Goal: Task Accomplishment & Management: Use online tool/utility

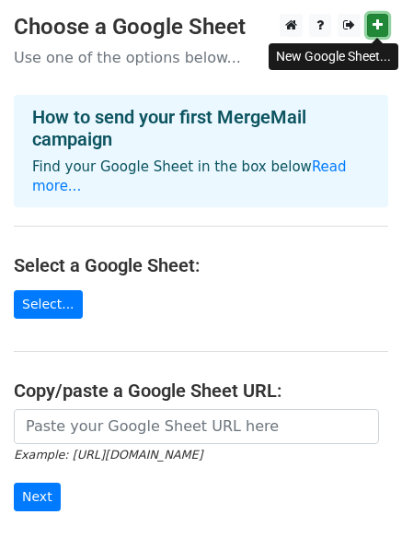
click at [377, 15] on link at bounding box center [377, 25] width 21 height 23
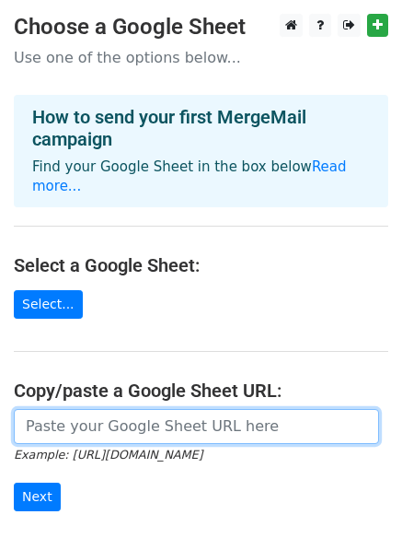
click at [110, 409] on input "url" at bounding box center [196, 426] width 365 height 35
paste input "[URL][DOMAIN_NAME]"
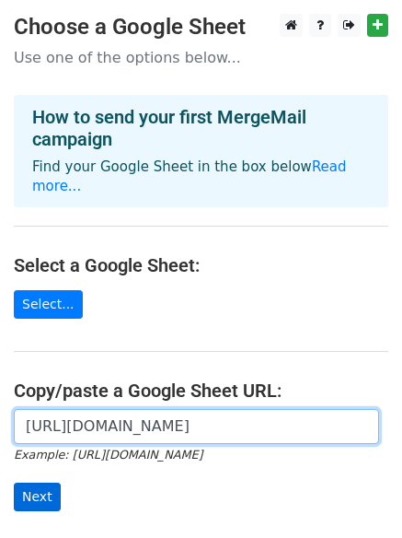
type input "[URL][DOMAIN_NAME]"
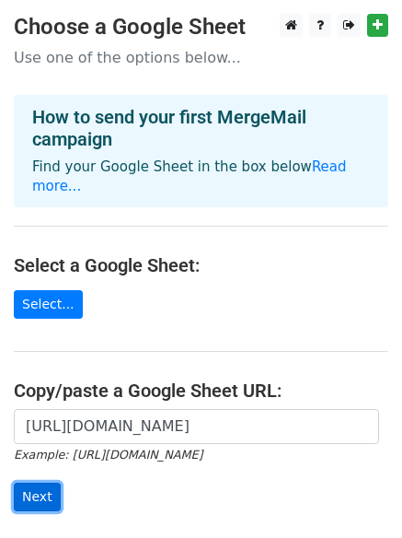
scroll to position [0, 0]
click at [31, 482] on input "Next" at bounding box center [37, 496] width 47 height 29
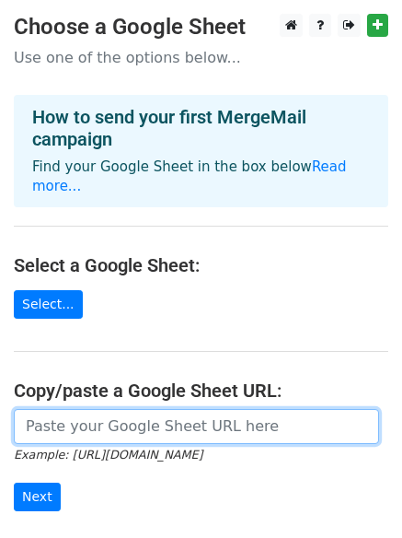
drag, startPoint x: 0, startPoint y: 0, endPoint x: 131, endPoint y: 410, distance: 429.9
click at [131, 410] on input "url" at bounding box center [196, 426] width 365 height 35
paste input "https://docs.google.com/spreadsheets/d/1WuGlc0S9tE2KPv_f2jo3JFoCrzddcUt5gSn-uCa…"
type input "h"
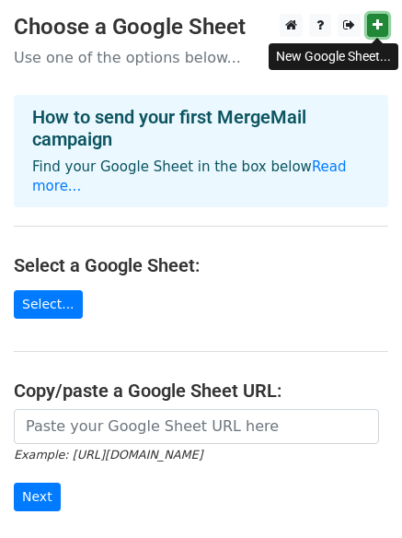
click at [370, 23] on link at bounding box center [377, 25] width 21 height 23
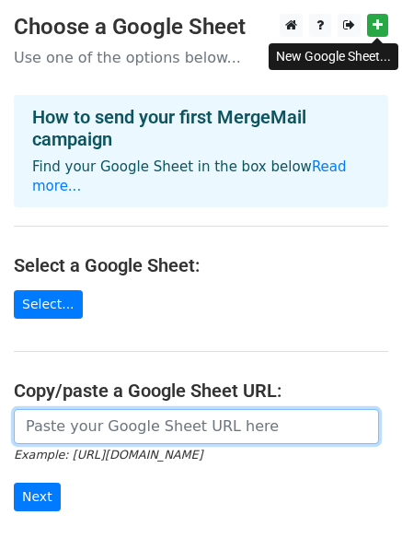
click at [77, 409] on input "url" at bounding box center [196, 426] width 365 height 35
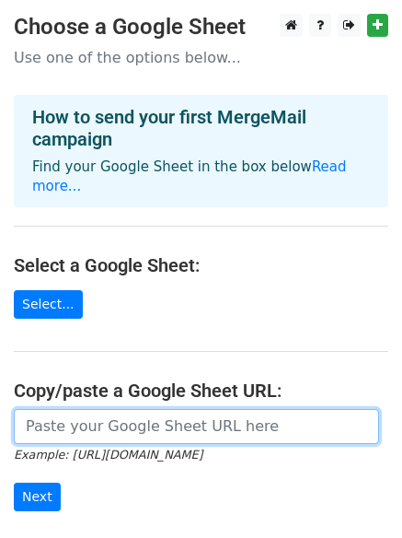
click at [77, 409] on input "url" at bounding box center [196, 426] width 365 height 35
paste input "https://docs.google.com/spreadsheets/d/1Bjki8U1j567KgFRd_Q2uig2aPO11Qp6hJA7jQ1k…"
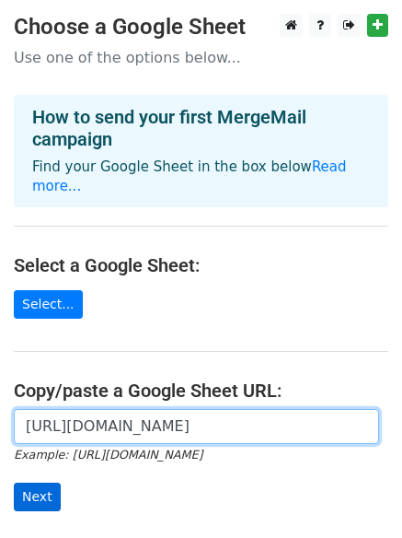
type input "https://docs.google.com/spreadsheets/d/1Bjki8U1j567KgFRd_Q2uig2aPO11Qp6hJA7jQ1k…"
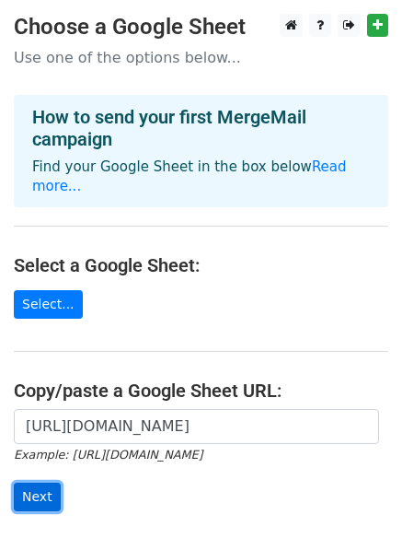
scroll to position [0, 0]
click at [35, 482] on input "Next" at bounding box center [37, 496] width 47 height 29
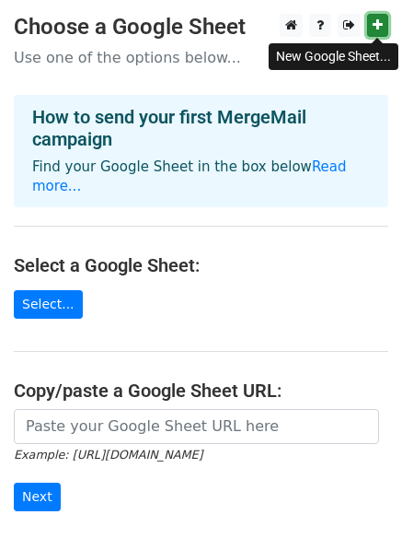
click at [376, 28] on icon at bounding box center [378, 24] width 10 height 13
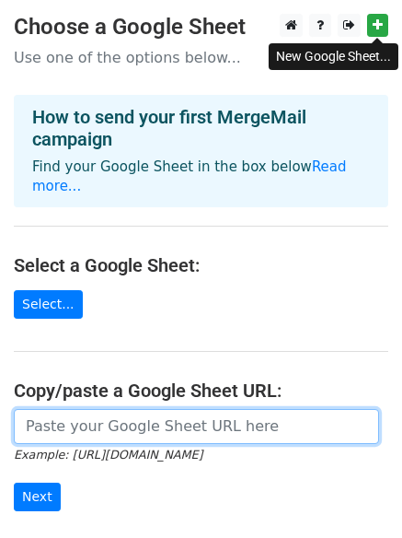
click at [133, 414] on input "url" at bounding box center [196, 426] width 365 height 35
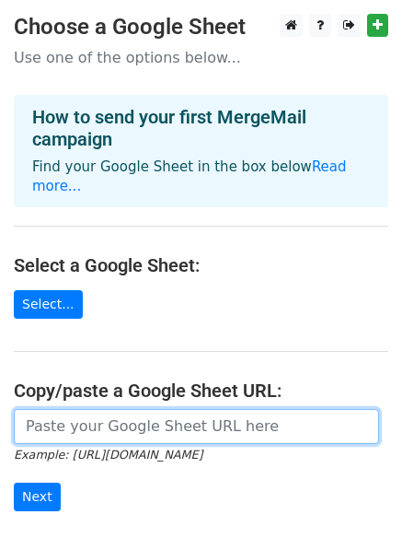
paste input "https://docs.google.com/spreadsheets/d/15xuadlw1zxZfuP-Px20Z4_qDacFvfKMtmReTsXS…"
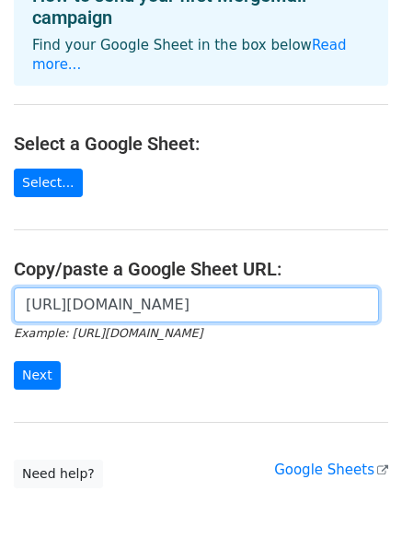
scroll to position [154, 0]
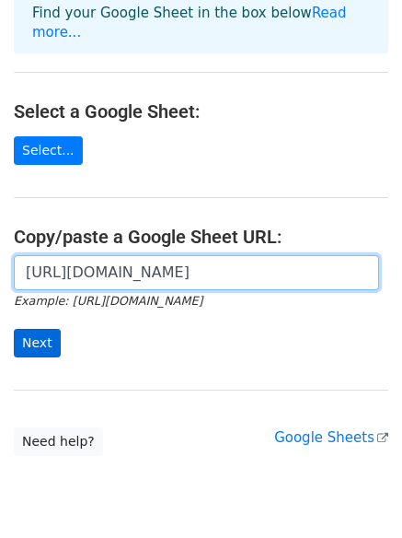
type input "https://docs.google.com/spreadsheets/d/15xuadlw1zxZfuP-Px20Z4_qDacFvfKMtmReTsXS…"
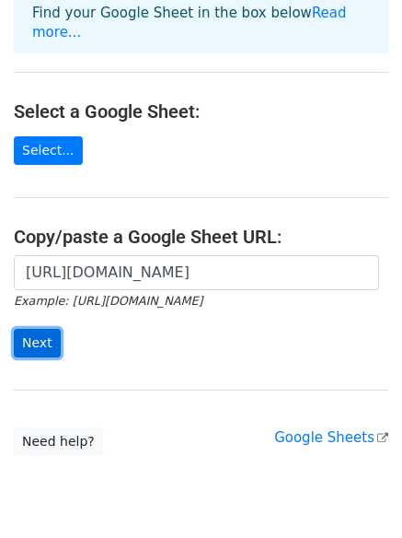
scroll to position [0, 0]
click at [36, 329] on input "Next" at bounding box center [37, 343] width 47 height 29
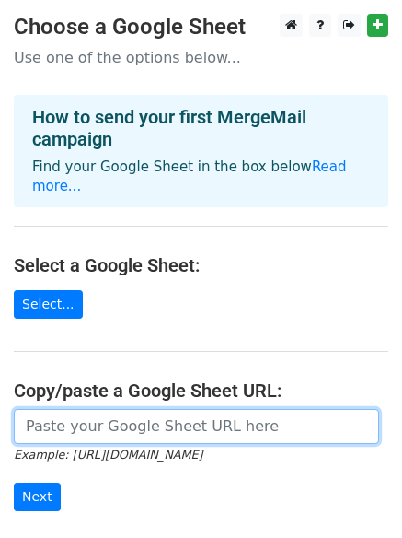
click at [77, 409] on input "url" at bounding box center [196, 426] width 365 height 35
paste input "[EMAIL_ADDRESS][DOMAIN_NAME] [EMAIL_ADDRESS][DOMAIN_NAME] [EMAIL_ADDRESS][DOMAI…"
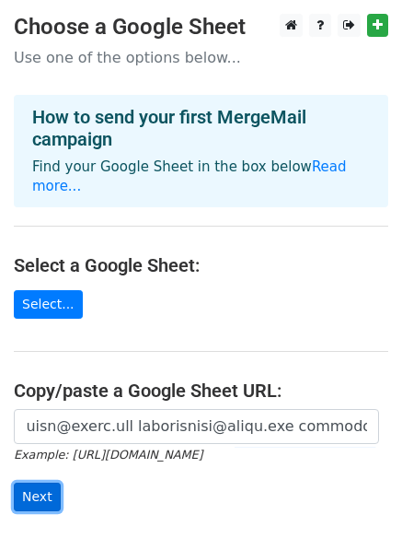
click at [40, 482] on input "Next" at bounding box center [37, 496] width 47 height 29
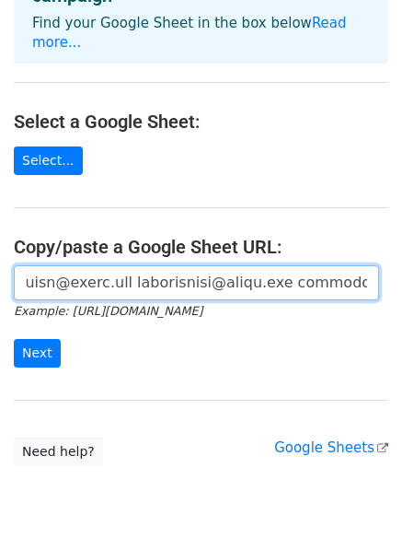
scroll to position [154, 0]
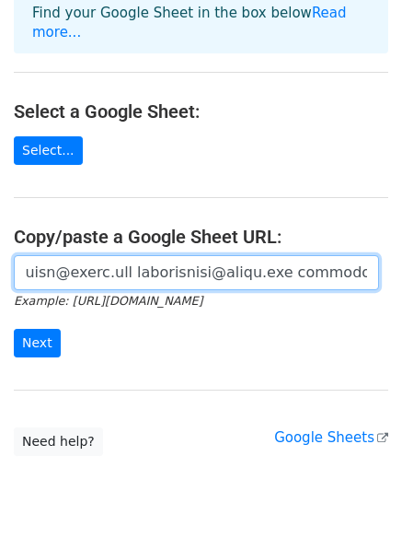
click at [127, 255] on input "url" at bounding box center [196, 272] width 365 height 35
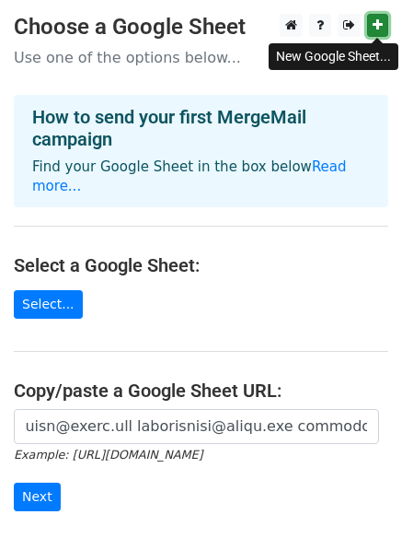
scroll to position [0, 0]
click at [369, 18] on link at bounding box center [377, 25] width 21 height 23
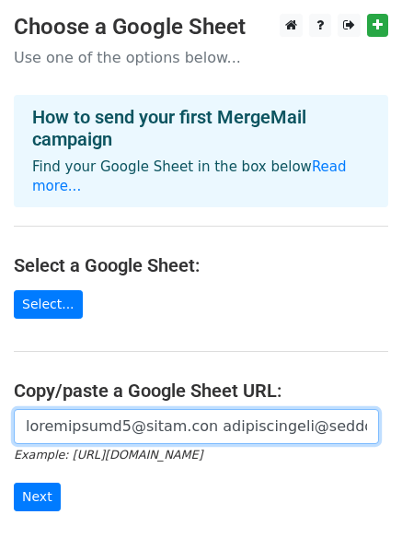
click at [116, 409] on input "url" at bounding box center [196, 426] width 365 height 35
paste input "1dKbdsgmI9pUm6AVcaoPwB"
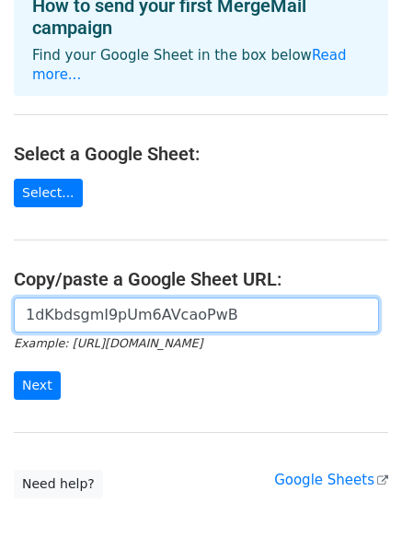
scroll to position [154, 0]
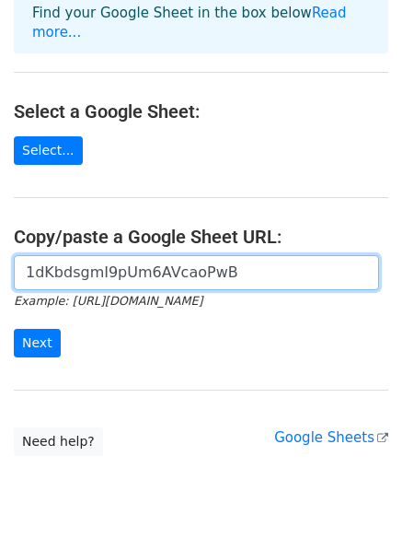
click at [157, 260] on input "1dKbdsgmI9pUm6AVcaoPwB" at bounding box center [196, 272] width 365 height 35
paste input "[URL][DOMAIN_NAME]"
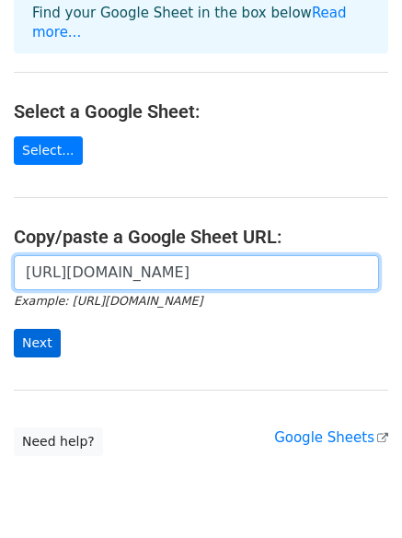
type input "[URL][DOMAIN_NAME]"
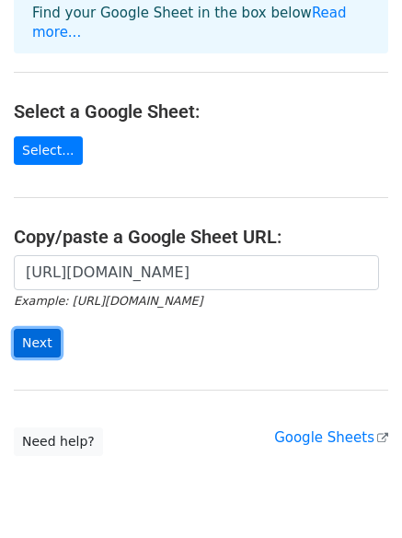
scroll to position [0, 0]
click at [48, 329] on input "Next" at bounding box center [37, 343] width 47 height 29
